Goal: Complete application form

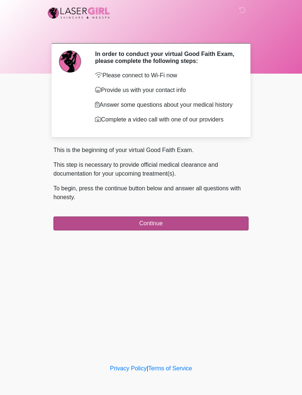
click at [214, 231] on button "Continue" at bounding box center [150, 224] width 195 height 14
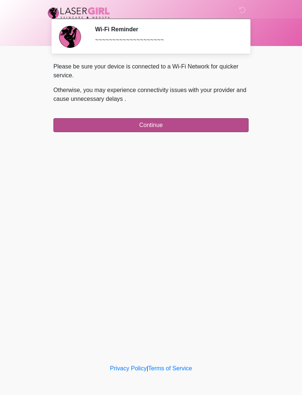
click at [219, 123] on button "Continue" at bounding box center [150, 125] width 195 height 14
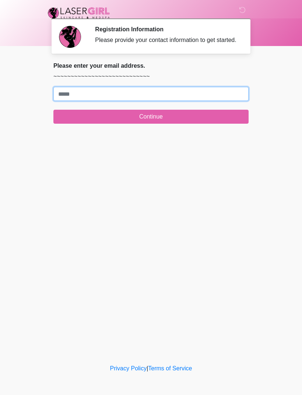
click at [180, 99] on input "Where should we email your treatment plan?" at bounding box center [150, 94] width 195 height 14
click at [138, 101] on input "Where should we email your treatment plan?" at bounding box center [150, 94] width 195 height 14
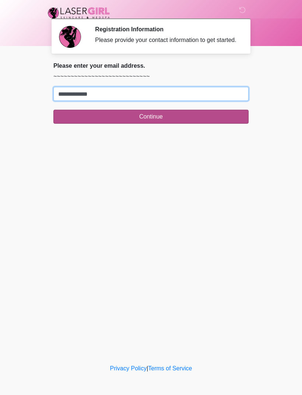
type input "**********"
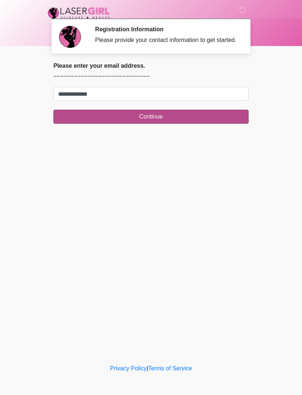
click at [154, 123] on button "Continue" at bounding box center [150, 117] width 195 height 14
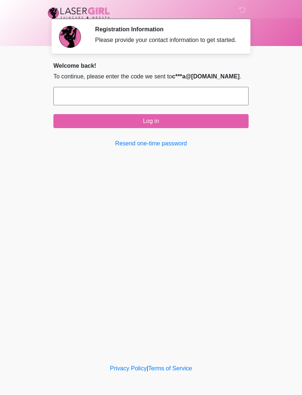
click at [211, 105] on input "text" at bounding box center [150, 96] width 195 height 18
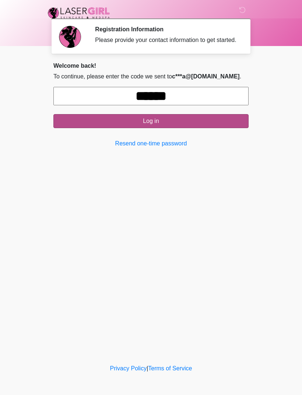
type input "******"
click at [172, 127] on button "Log in" at bounding box center [150, 121] width 195 height 14
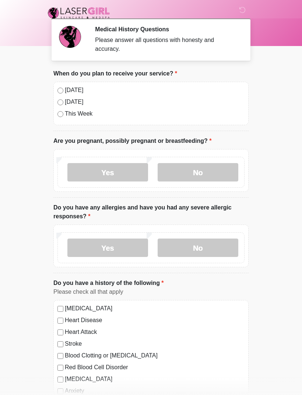
click at [59, 94] on div "[DATE]" at bounding box center [150, 90] width 187 height 9
click at [212, 170] on label "No" at bounding box center [198, 172] width 81 height 18
click at [106, 245] on label "Yes" at bounding box center [107, 248] width 81 height 18
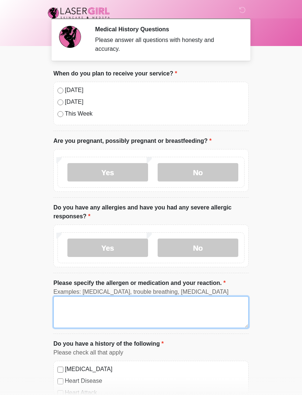
click at [112, 310] on textarea "Please specify the allergen or medication and your reaction." at bounding box center [150, 313] width 195 height 32
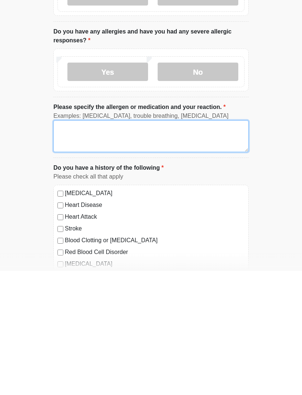
type textarea "*"
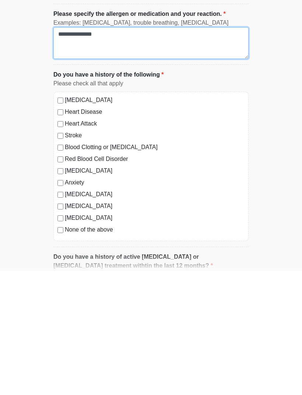
scroll to position [145, 0]
type textarea "**********"
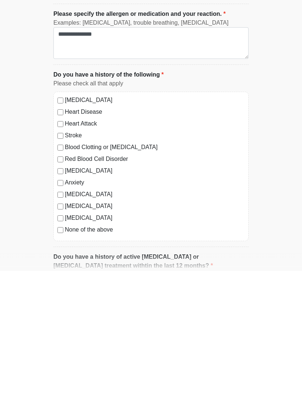
scroll to position [270, 0]
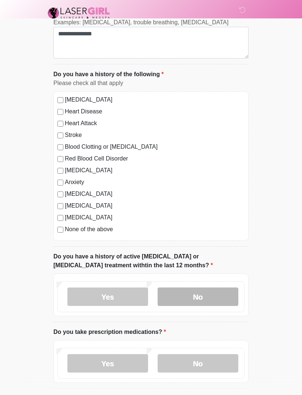
click at [220, 294] on label "No" at bounding box center [198, 297] width 81 height 18
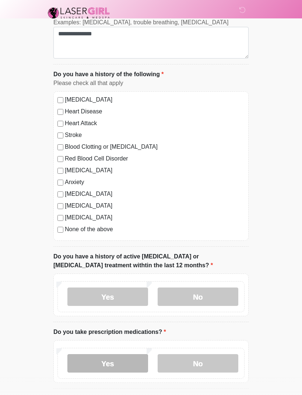
click at [108, 361] on label "Yes" at bounding box center [107, 363] width 81 height 18
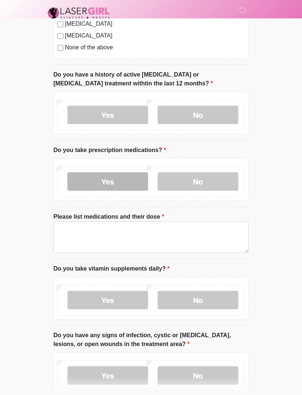
scroll to position [460, 0]
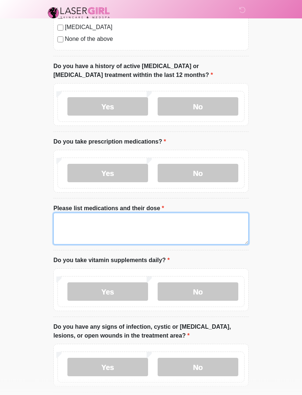
click at [119, 228] on textarea "Please list medications and their dose" at bounding box center [150, 229] width 195 height 32
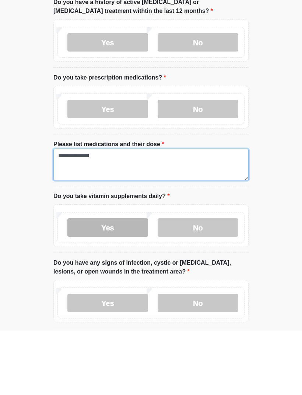
type textarea "**********"
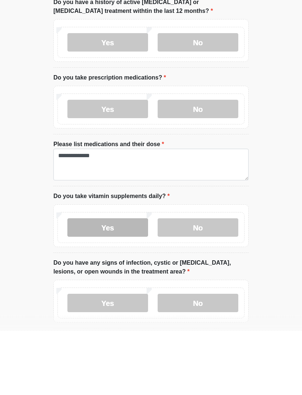
click at [111, 283] on label "Yes" at bounding box center [107, 292] width 81 height 18
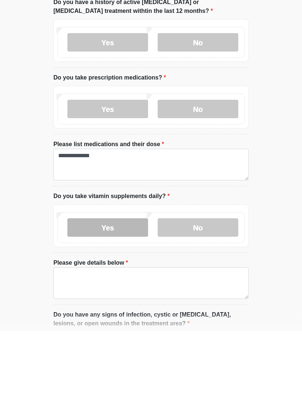
scroll to position [524, 0]
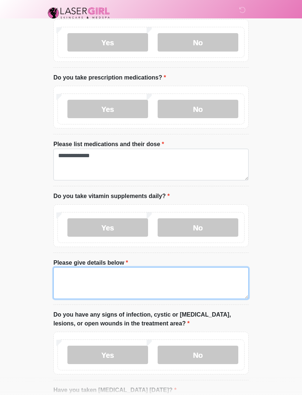
click at [140, 279] on textarea "Please give details below" at bounding box center [150, 284] width 195 height 32
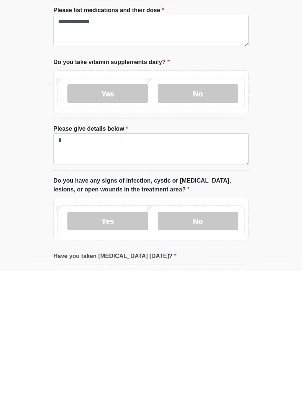
scroll to position [659, 0]
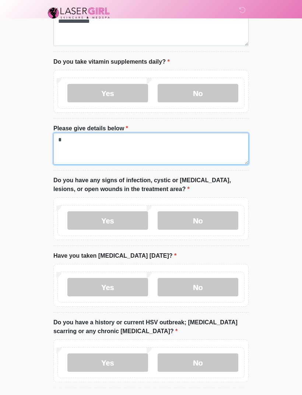
click at [94, 147] on textarea "*" at bounding box center [150, 149] width 195 height 32
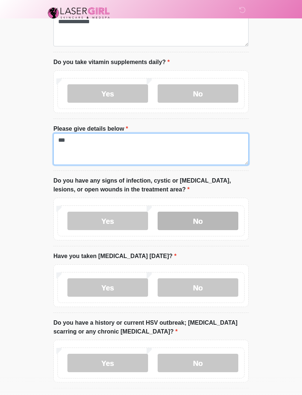
type textarea "***"
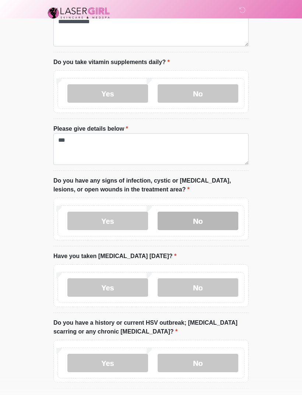
click at [203, 216] on label "No" at bounding box center [198, 221] width 81 height 18
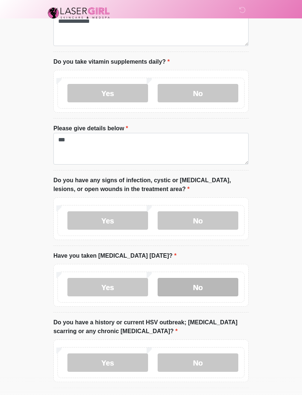
click at [216, 281] on label "No" at bounding box center [198, 287] width 81 height 18
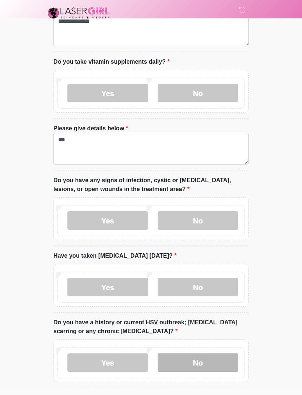
click at [222, 359] on label "No" at bounding box center [198, 363] width 81 height 18
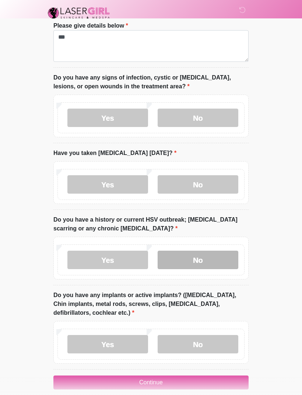
scroll to position [770, 0]
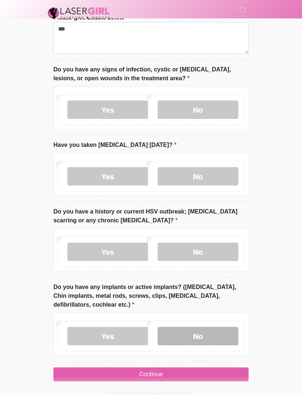
click at [217, 331] on label "No" at bounding box center [198, 336] width 81 height 18
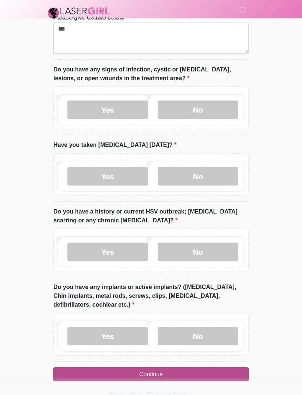
click at [155, 370] on button "Continue" at bounding box center [150, 375] width 195 height 14
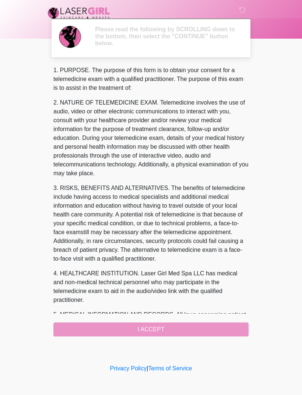
scroll to position [0, 0]
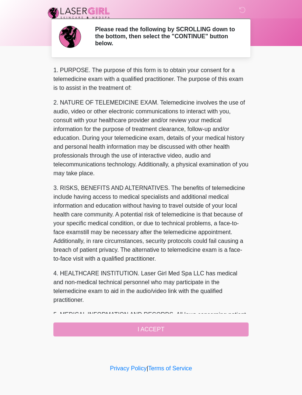
click at [165, 329] on div "1. PURPOSE. The purpose of this form is to obtain your consent for a telemedici…" at bounding box center [150, 201] width 195 height 271
click at [153, 327] on div "1. PURPOSE. The purpose of this form is to obtain your consent for a telemedici…" at bounding box center [150, 201] width 195 height 271
click at [149, 329] on div "1. PURPOSE. The purpose of this form is to obtain your consent for a telemedici…" at bounding box center [150, 201] width 195 height 271
click at [164, 331] on div "1. PURPOSE. The purpose of this form is to obtain your consent for a telemedici…" at bounding box center [150, 201] width 195 height 271
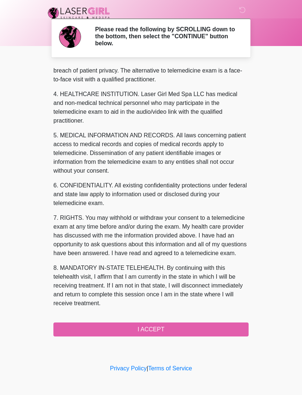
scroll to position [197, 0]
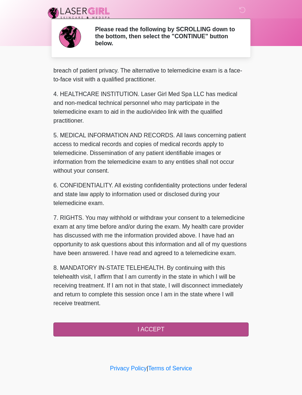
click at [154, 329] on button "I ACCEPT" at bounding box center [150, 330] width 195 height 14
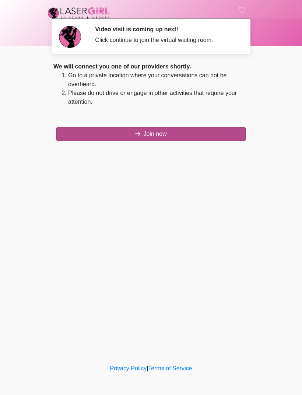
click at [159, 132] on button "Join now" at bounding box center [150, 134] width 189 height 14
